Goal: Information Seeking & Learning: Check status

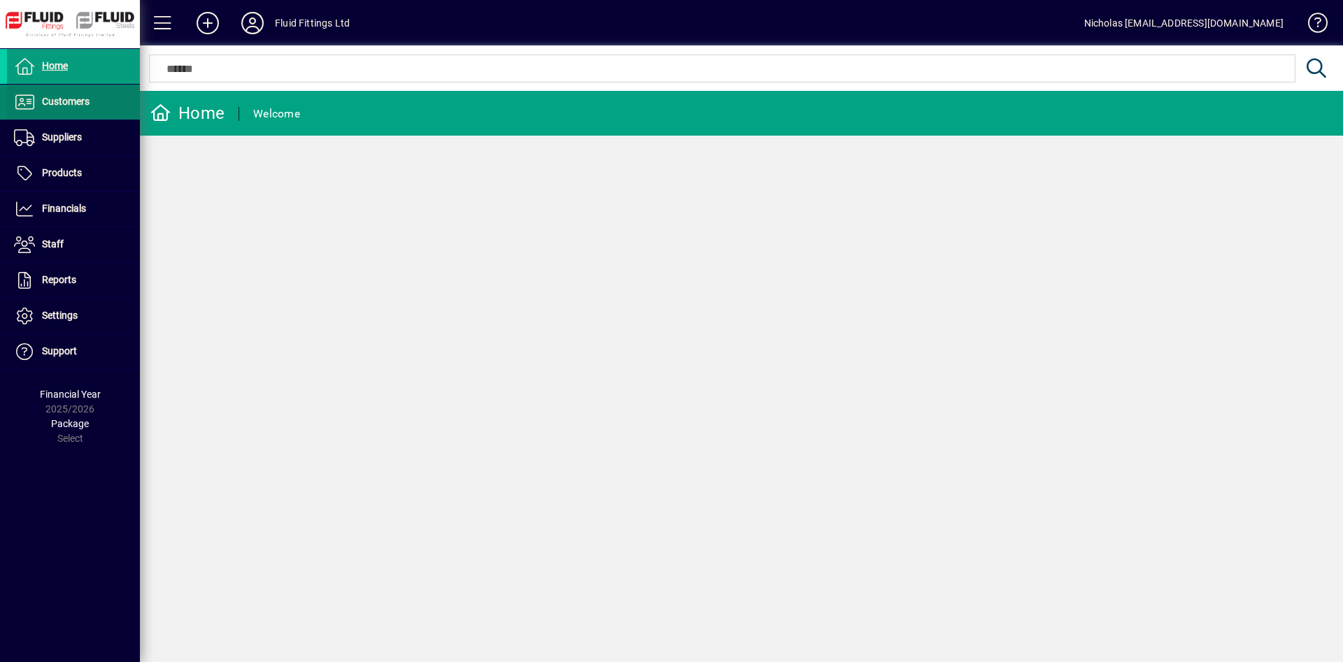
click at [95, 106] on span at bounding box center [73, 102] width 133 height 34
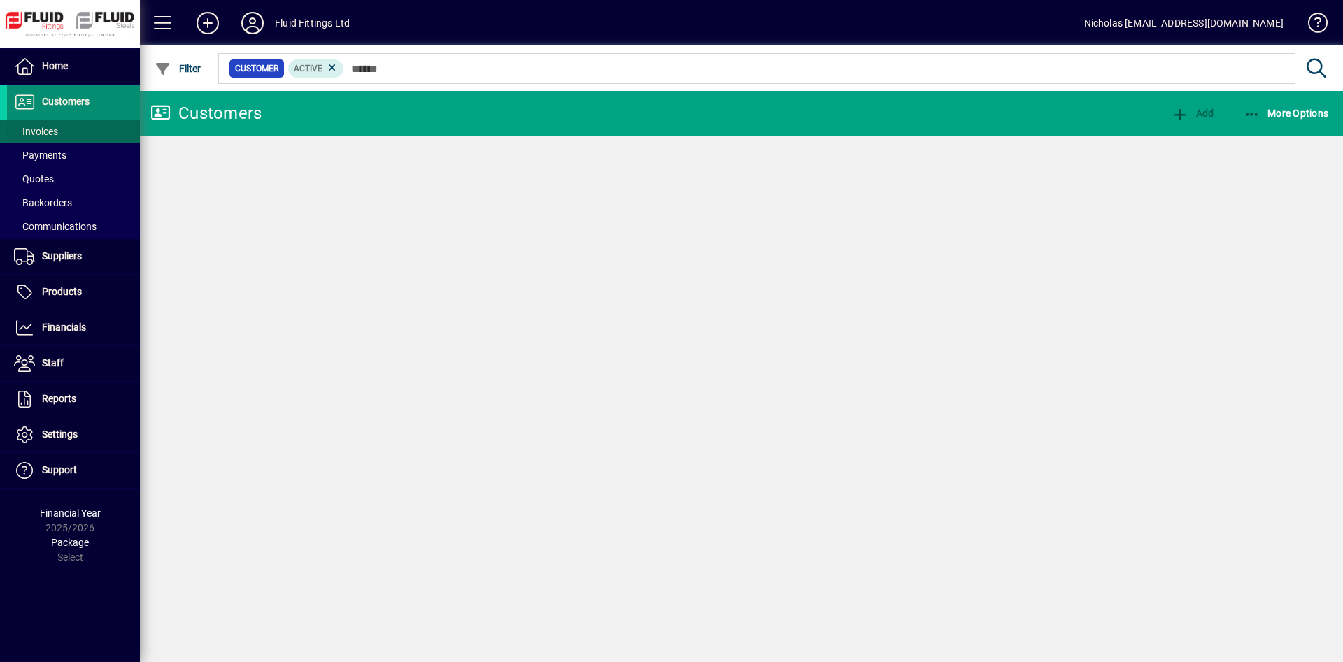
click at [103, 134] on span at bounding box center [73, 132] width 133 height 34
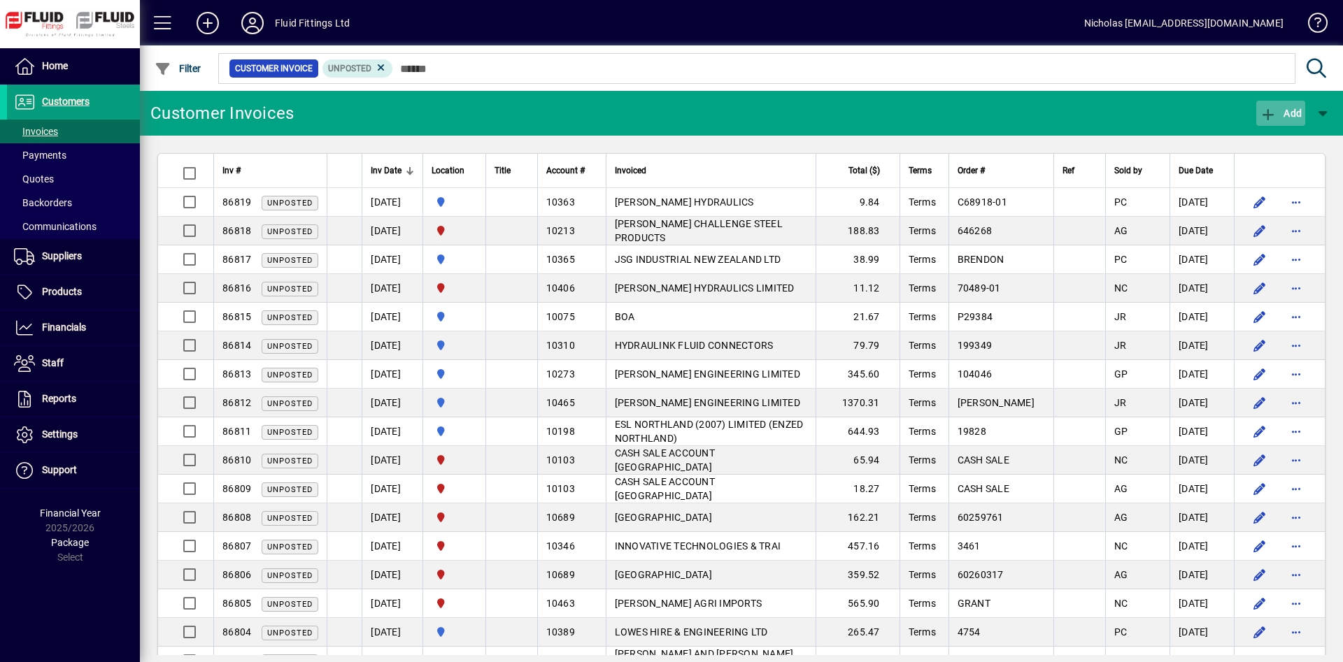
click at [1269, 113] on icon "button" at bounding box center [1268, 115] width 17 height 14
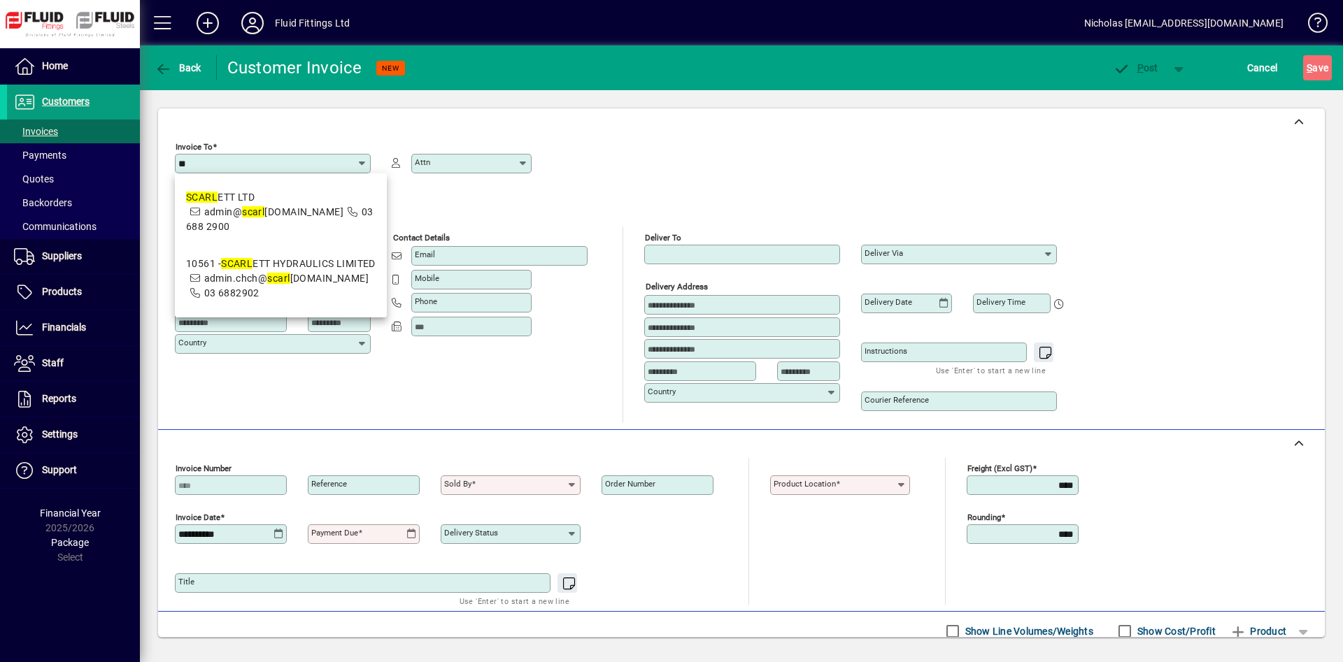
type input "*"
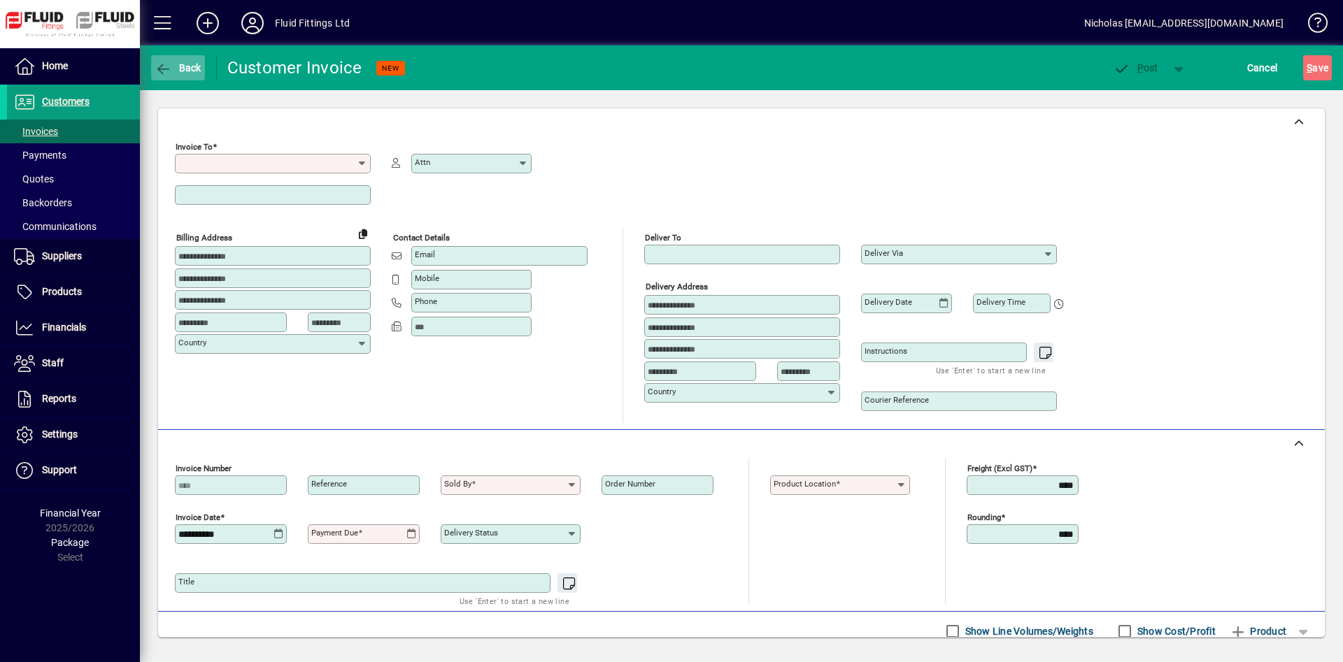
click at [201, 64] on span "Back" at bounding box center [178, 67] width 47 height 11
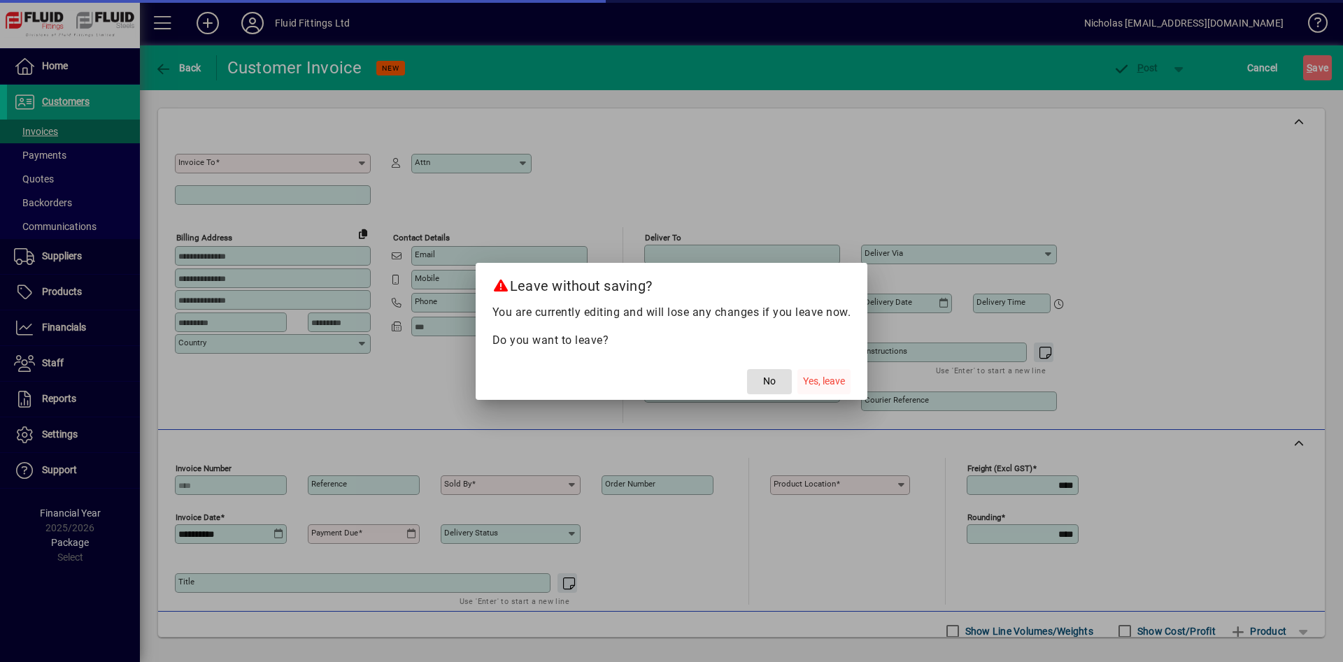
click at [813, 380] on span "Yes, leave" at bounding box center [824, 381] width 42 height 15
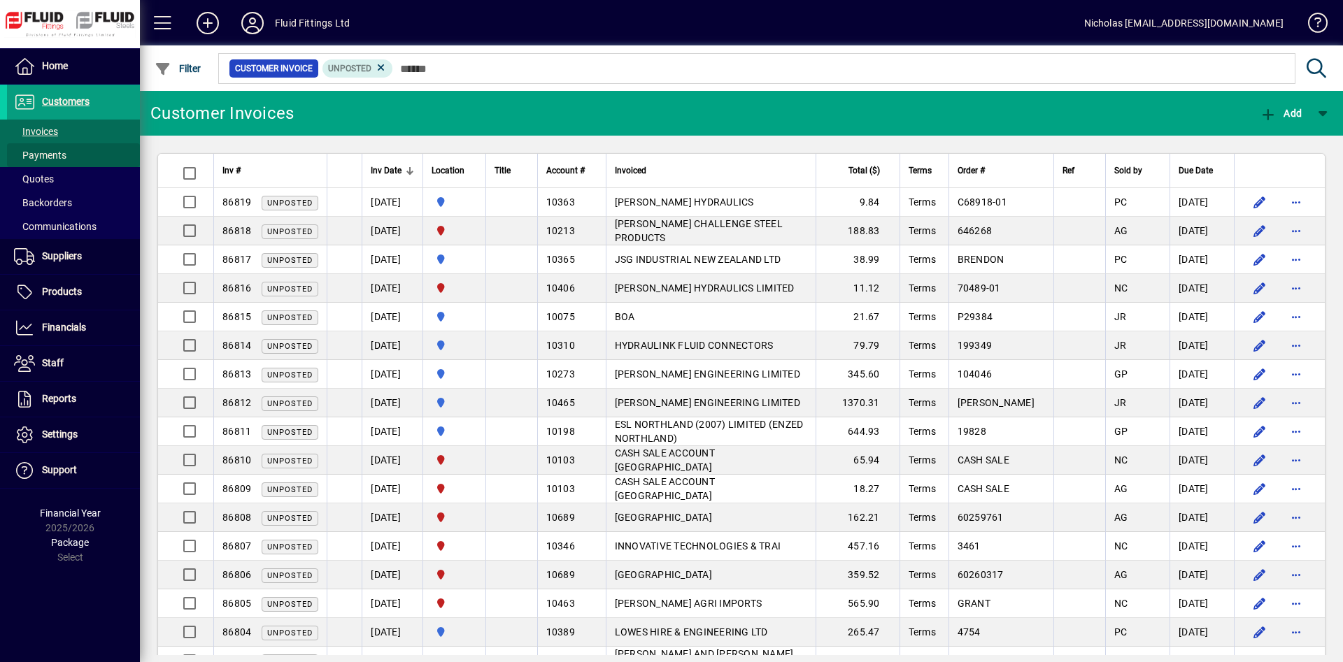
click at [85, 157] on span at bounding box center [73, 155] width 133 height 34
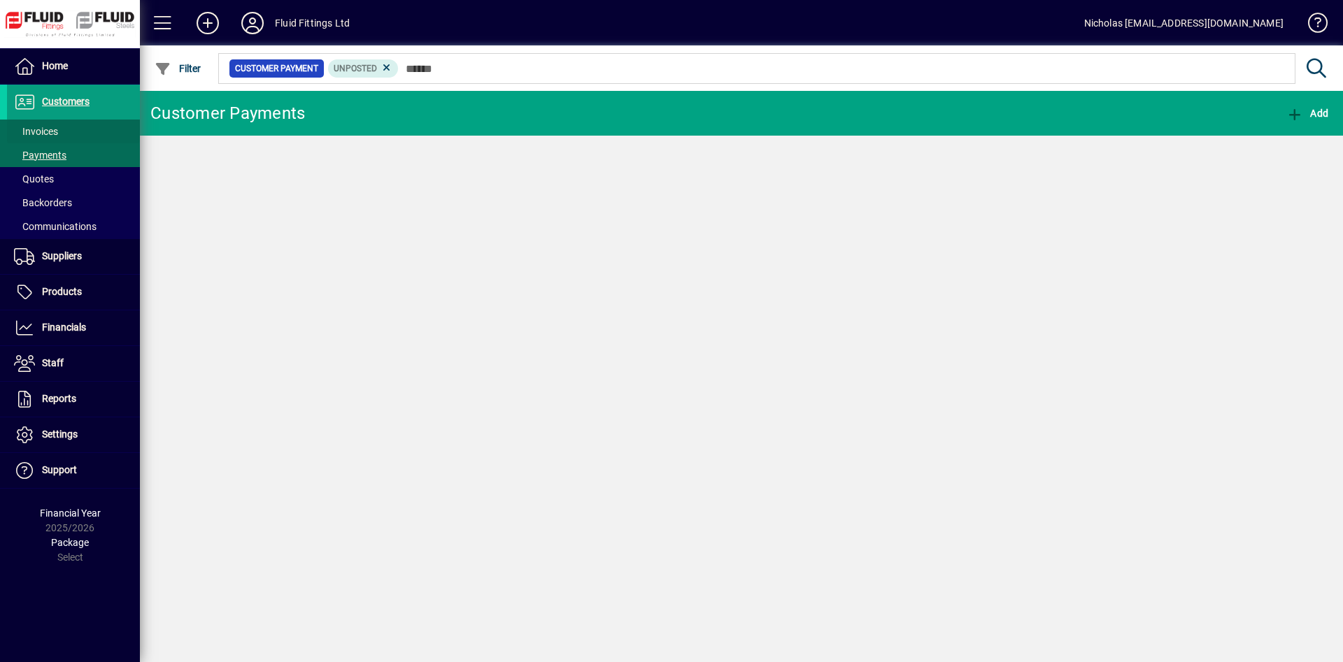
click at [92, 129] on span at bounding box center [73, 132] width 133 height 34
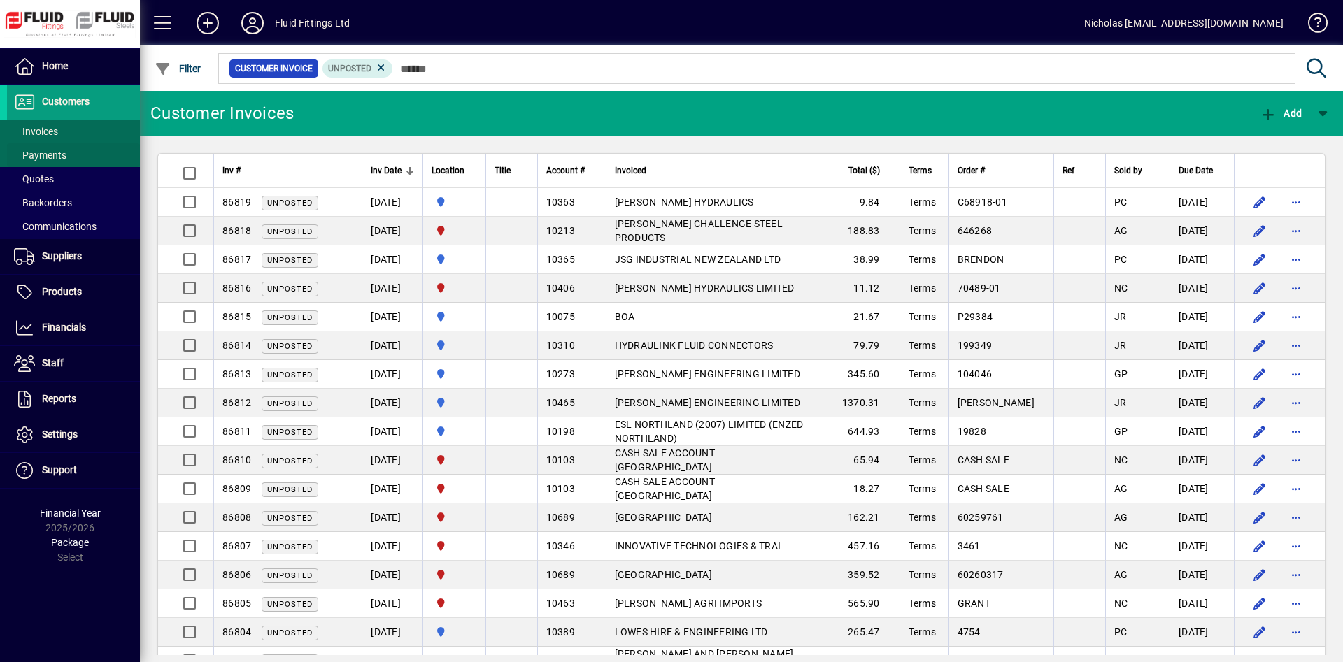
click at [52, 151] on span "Payments" at bounding box center [40, 155] width 52 height 11
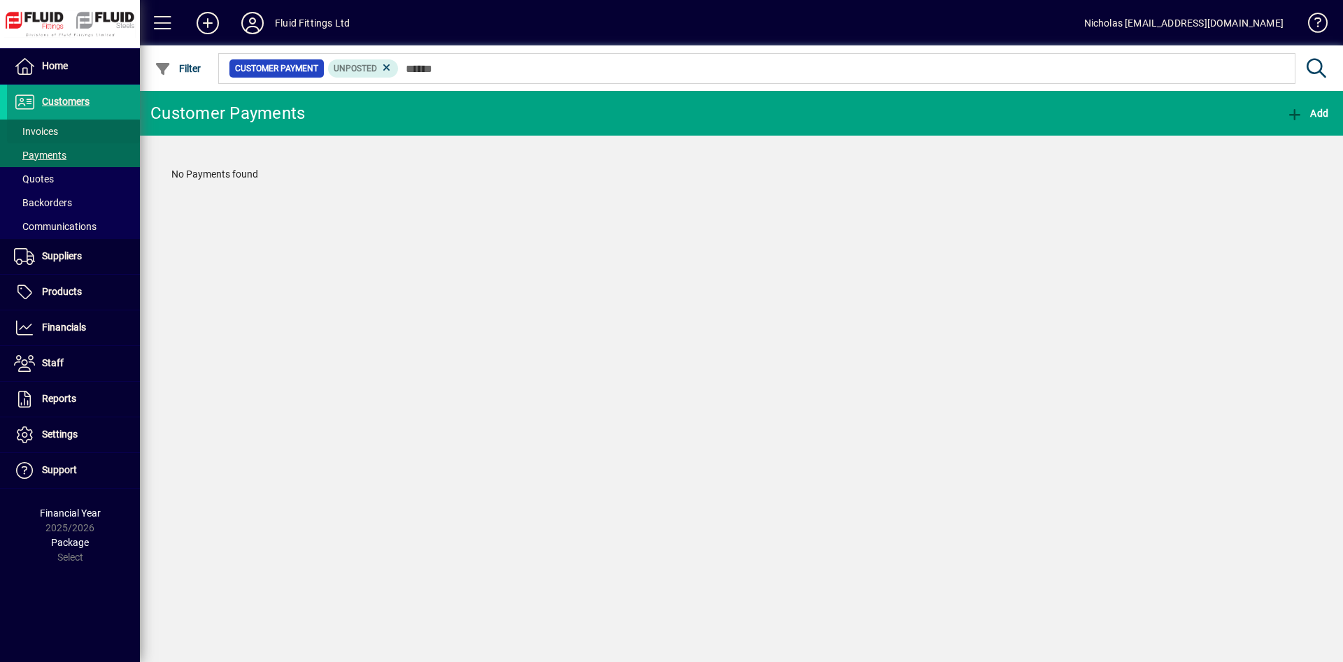
click at [69, 122] on span at bounding box center [73, 132] width 133 height 34
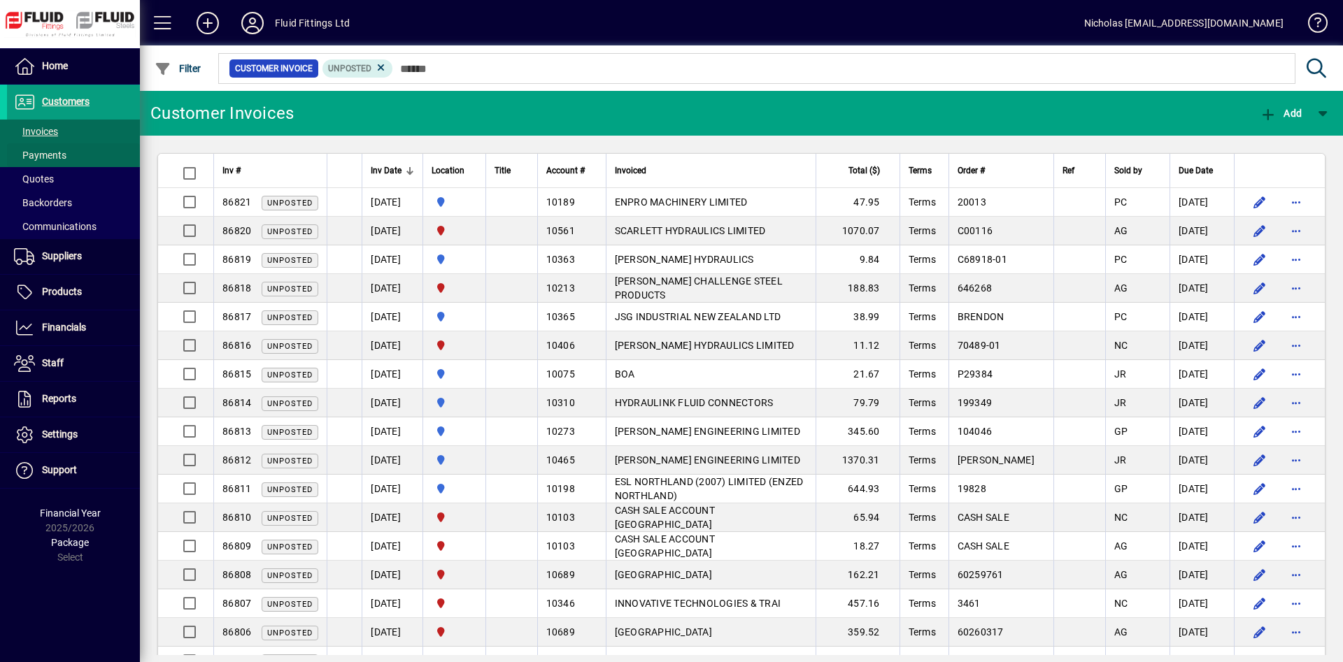
click at [83, 152] on span at bounding box center [73, 155] width 133 height 34
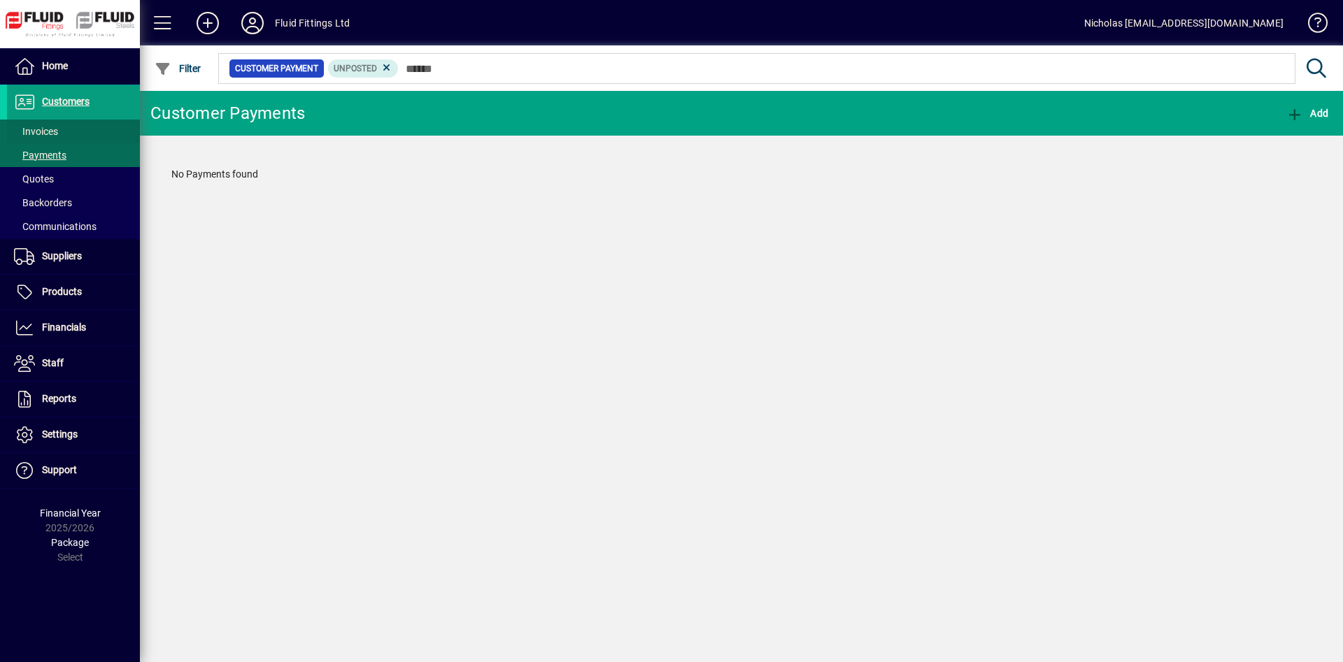
click at [83, 132] on span at bounding box center [73, 132] width 133 height 34
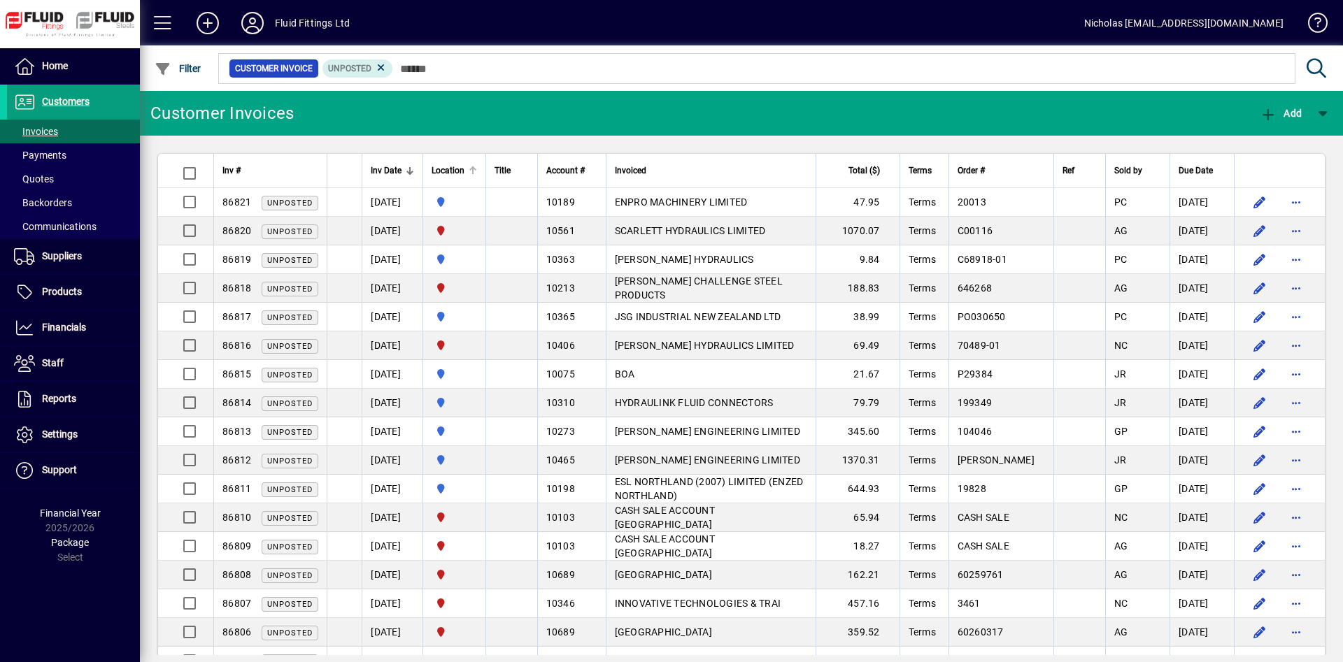
click at [474, 173] on div at bounding box center [472, 170] width 1 height 7
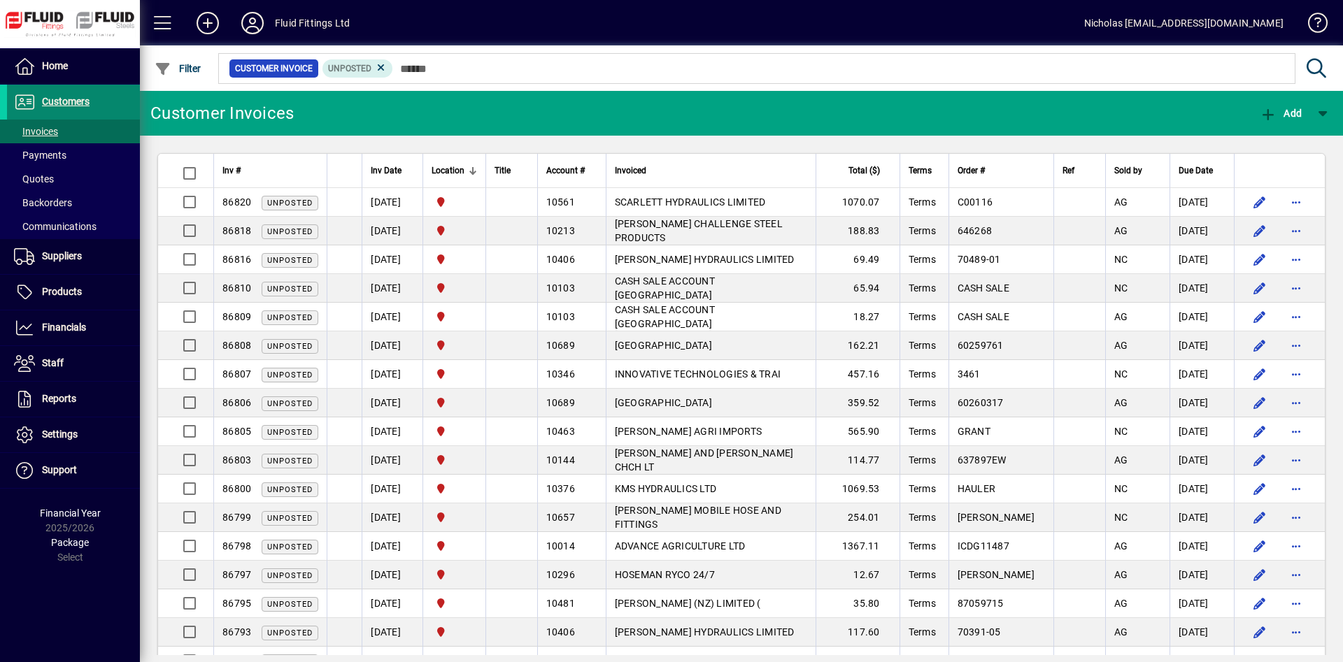
click at [119, 97] on span at bounding box center [73, 102] width 133 height 34
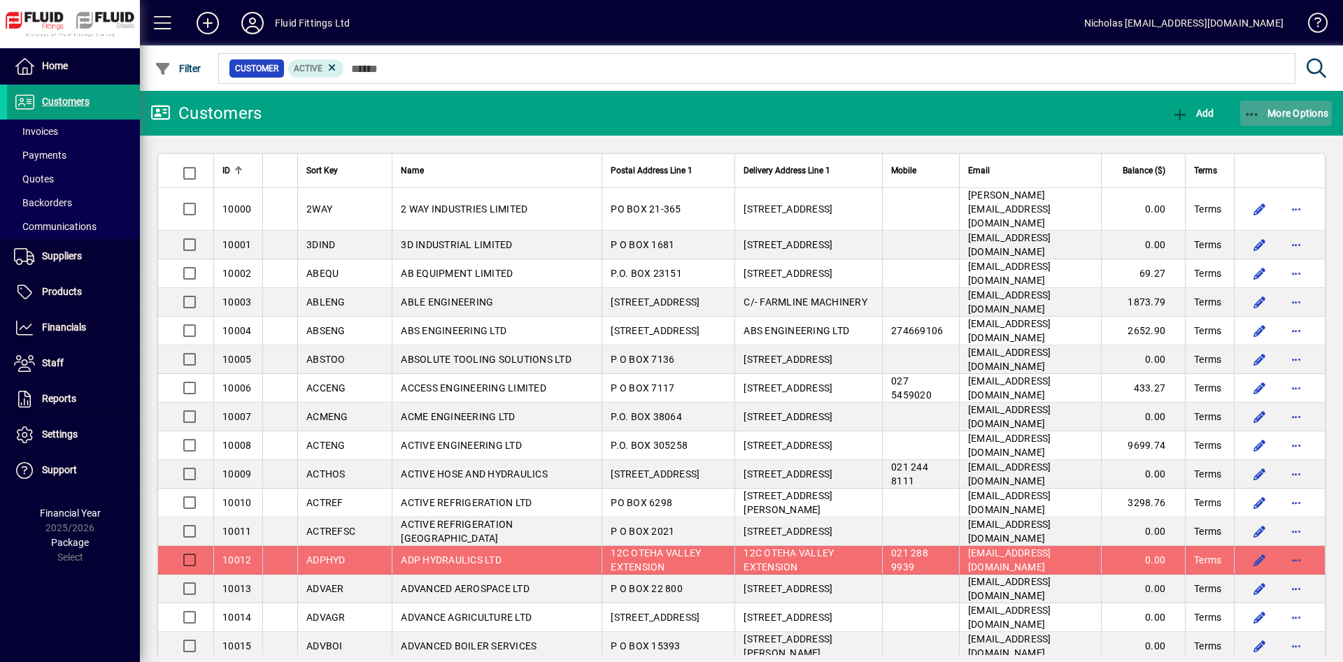
click at [1286, 114] on span "More Options" at bounding box center [1286, 113] width 85 height 11
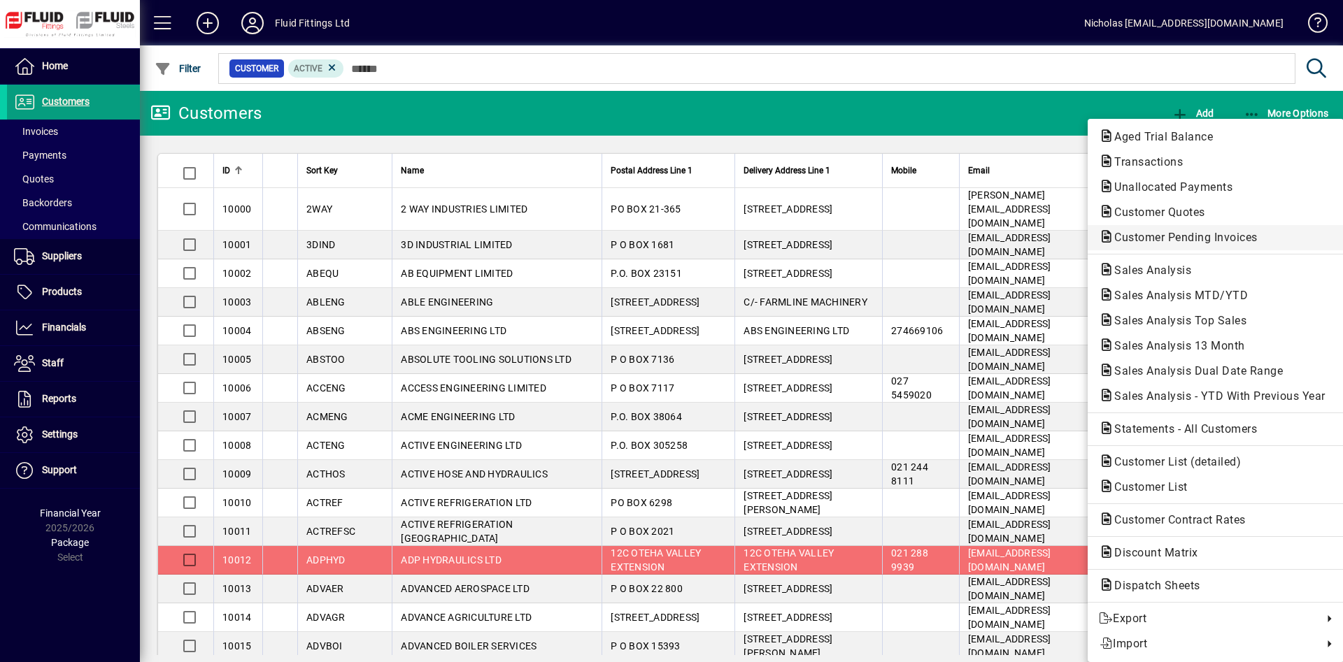
click at [1227, 239] on span "Customer Pending Invoices" at bounding box center [1182, 237] width 166 height 13
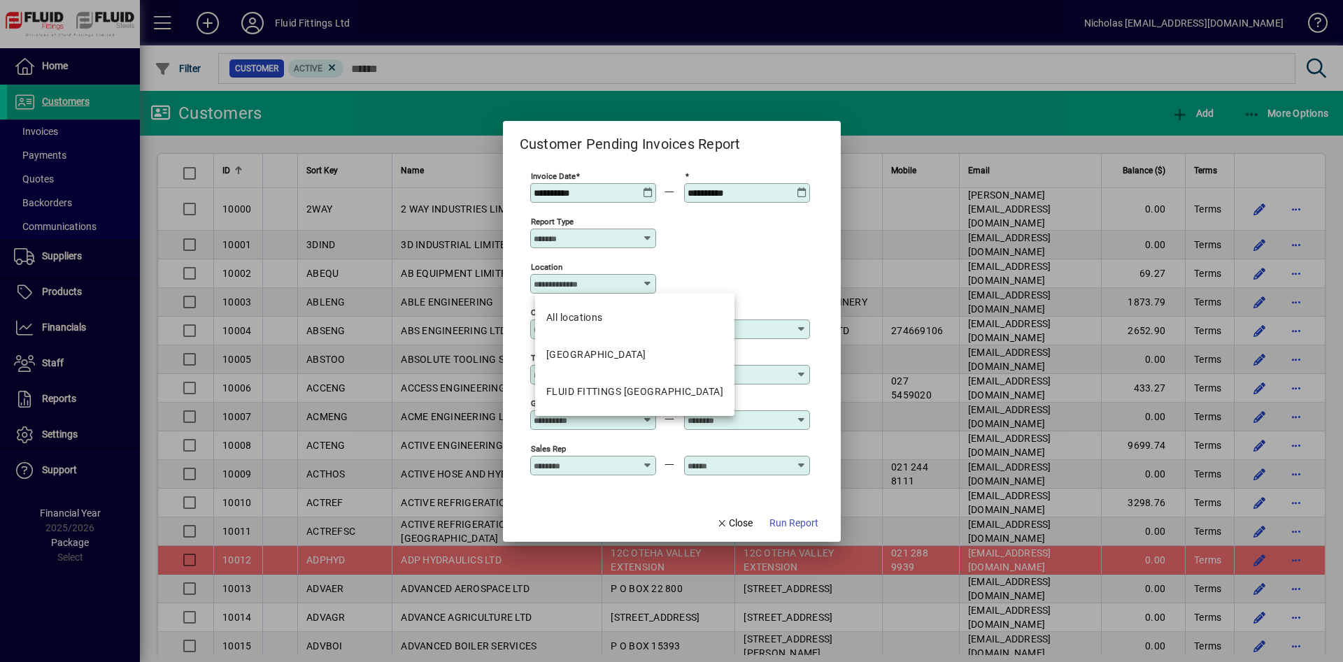
click at [597, 283] on input "Location" at bounding box center [588, 283] width 108 height 11
click at [648, 385] on div "FLUID FITTINGS [GEOGRAPHIC_DATA]" at bounding box center [634, 392] width 177 height 15
type input "**********"
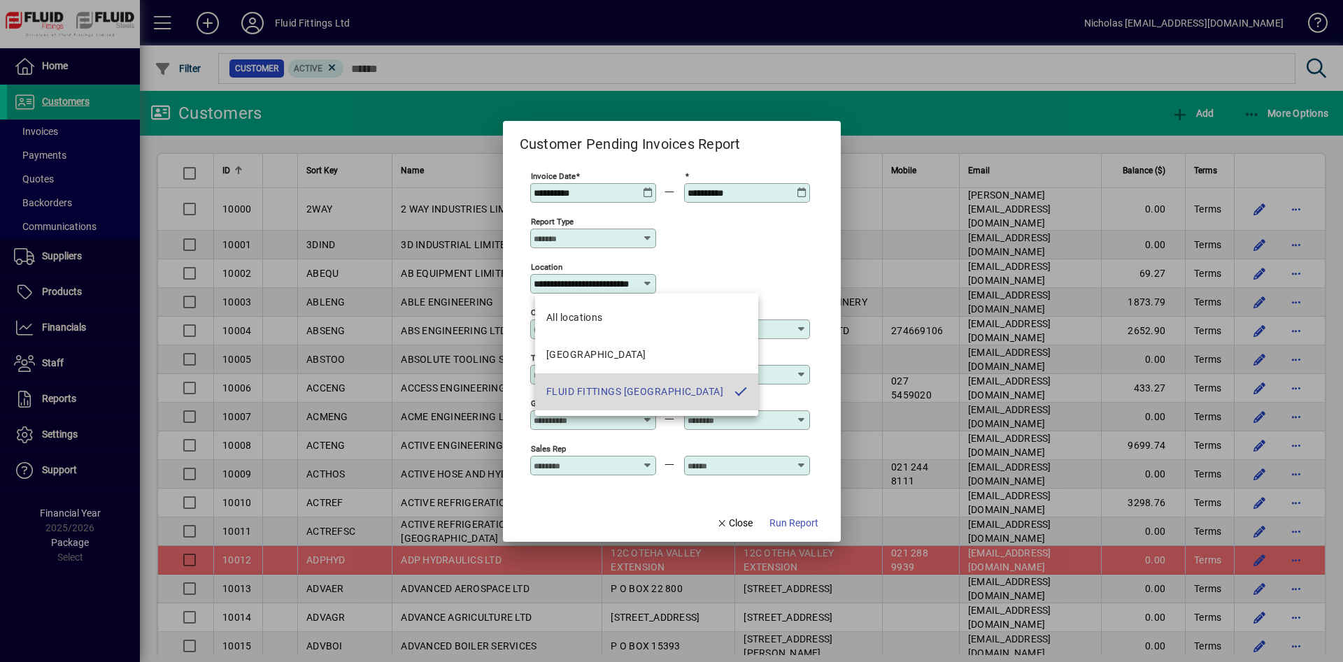
scroll to position [0, 42]
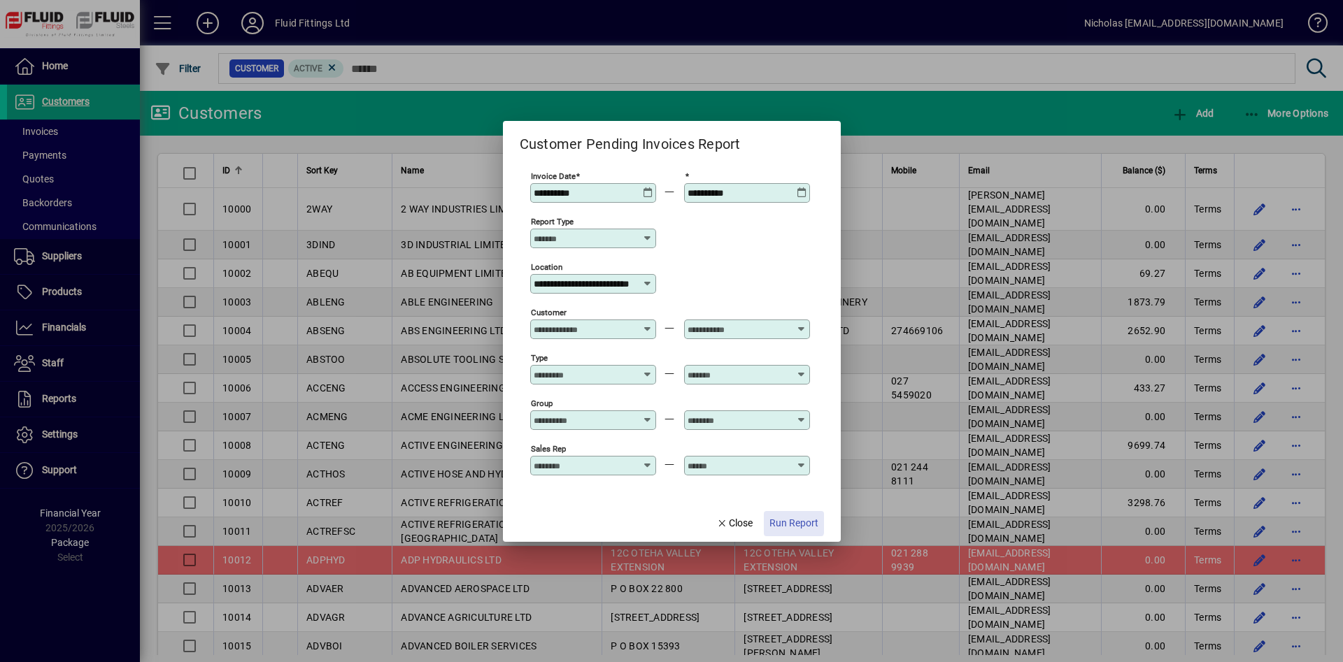
click at [785, 521] on span "Run Report" at bounding box center [793, 523] width 49 height 15
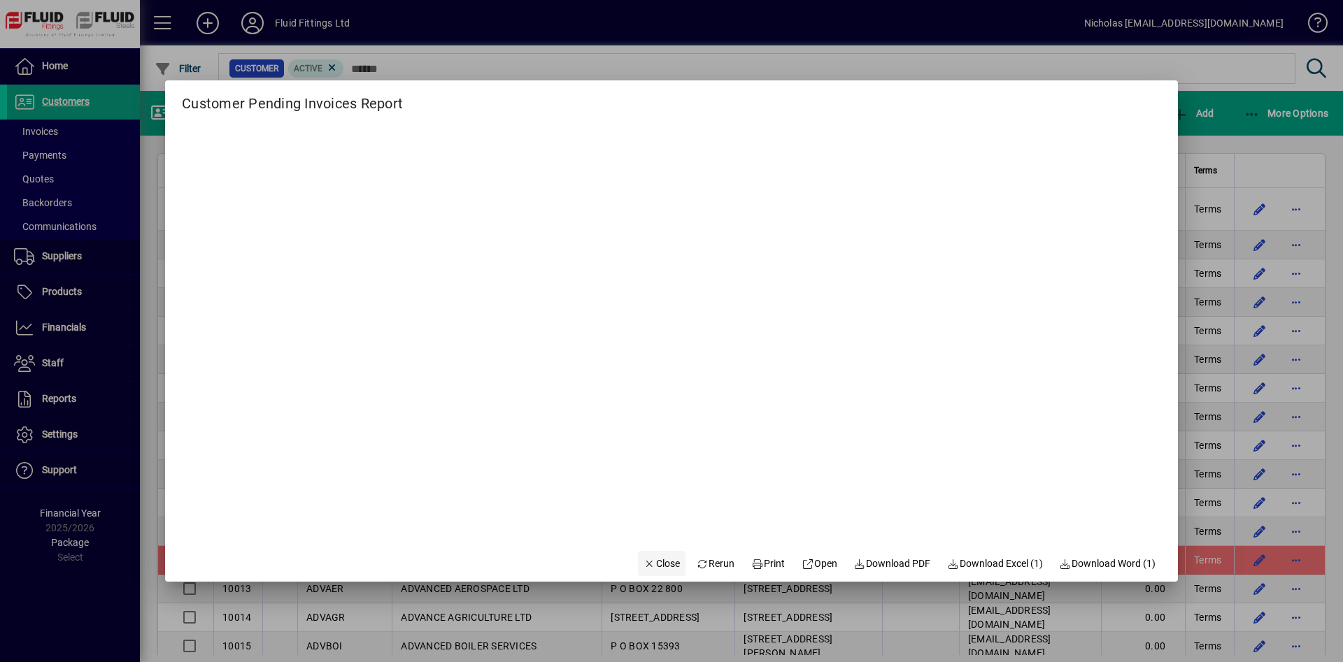
click at [655, 558] on span "Close" at bounding box center [661, 564] width 36 height 15
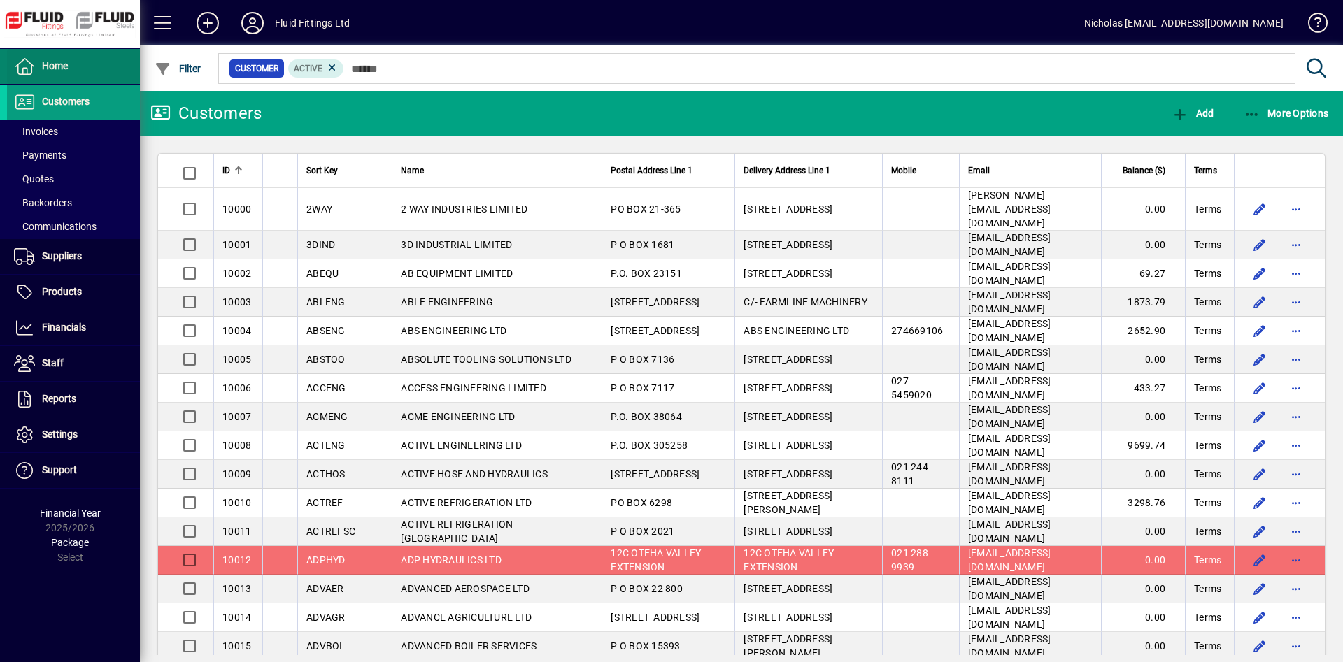
click at [113, 69] on span at bounding box center [73, 67] width 133 height 34
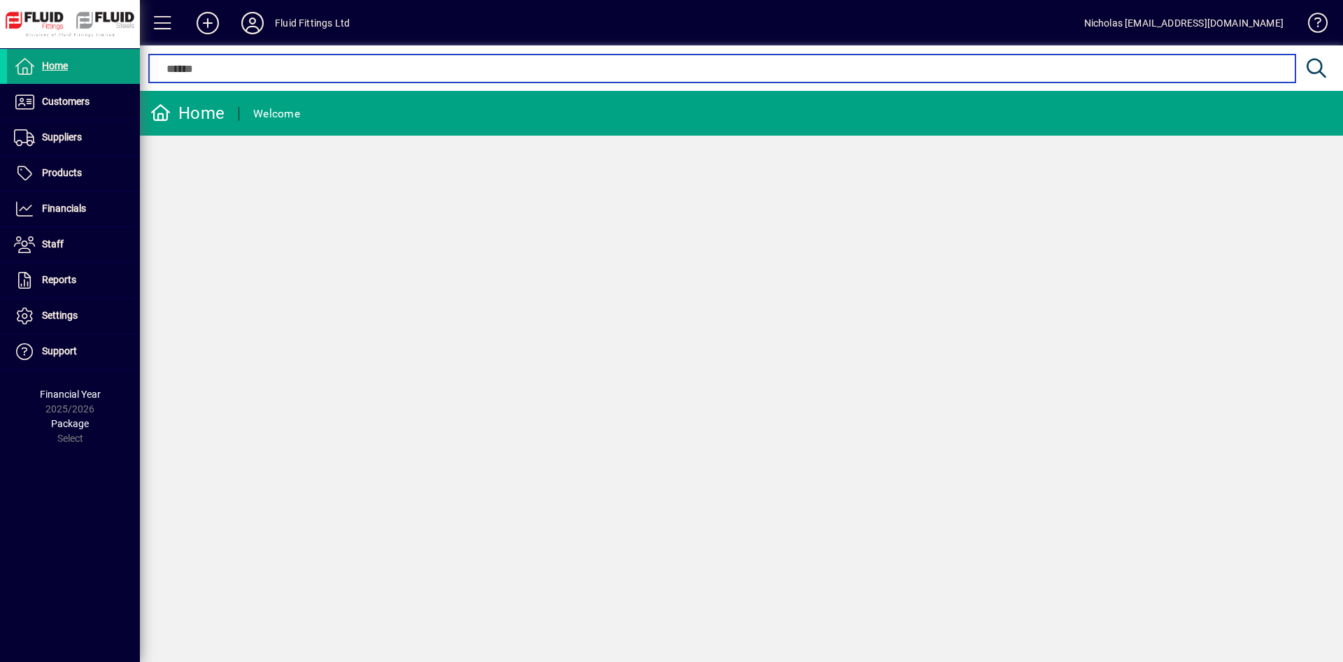
click at [483, 71] on input "text" at bounding box center [721, 68] width 1125 height 17
